Goal: Transaction & Acquisition: Purchase product/service

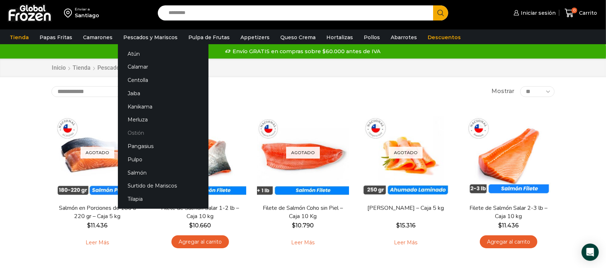
click at [132, 130] on link "Ostión" at bounding box center [163, 133] width 91 height 13
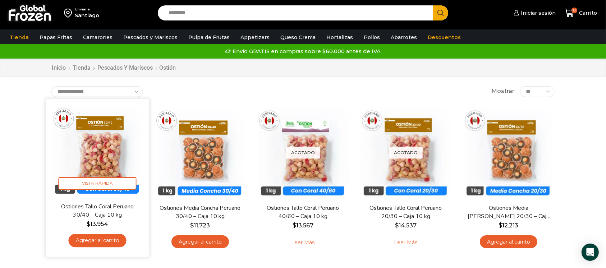
click at [112, 142] on img at bounding box center [97, 150] width 93 height 93
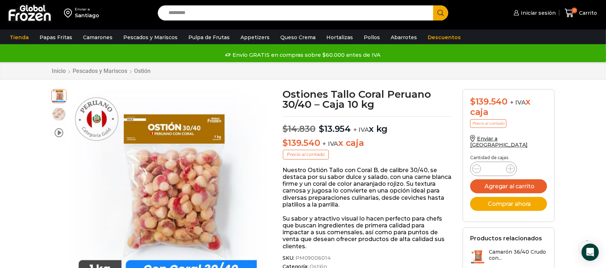
scroll to position [48, 0]
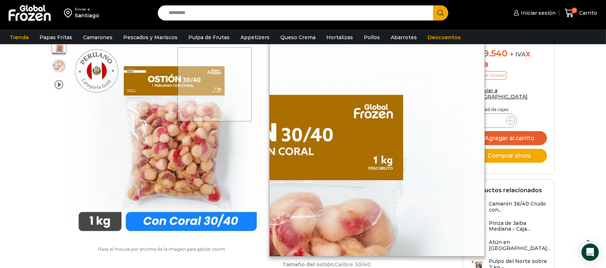
scroll to position [0, 0]
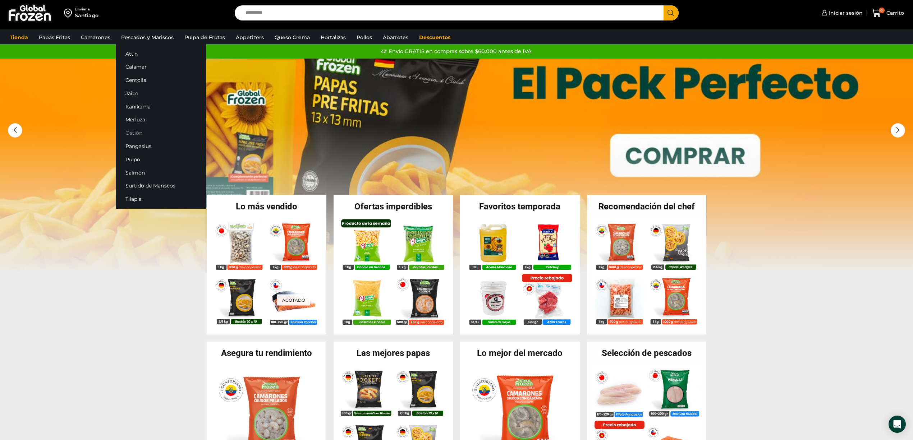
click at [131, 134] on link "Ostión" at bounding box center [161, 133] width 91 height 13
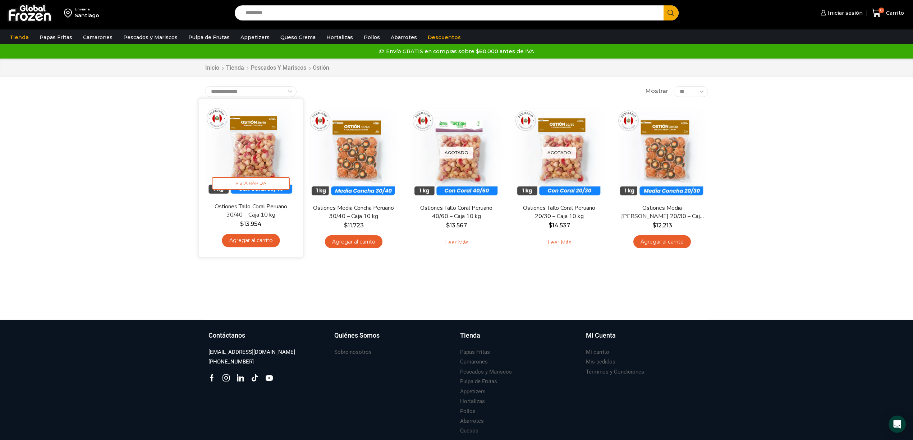
click at [252, 158] on img at bounding box center [251, 150] width 93 height 93
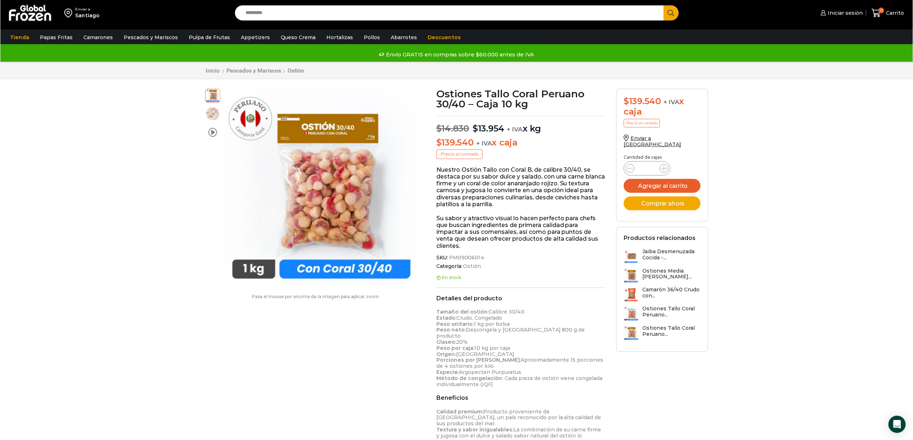
scroll to position [0, 0]
